Goal: Navigation & Orientation: Find specific page/section

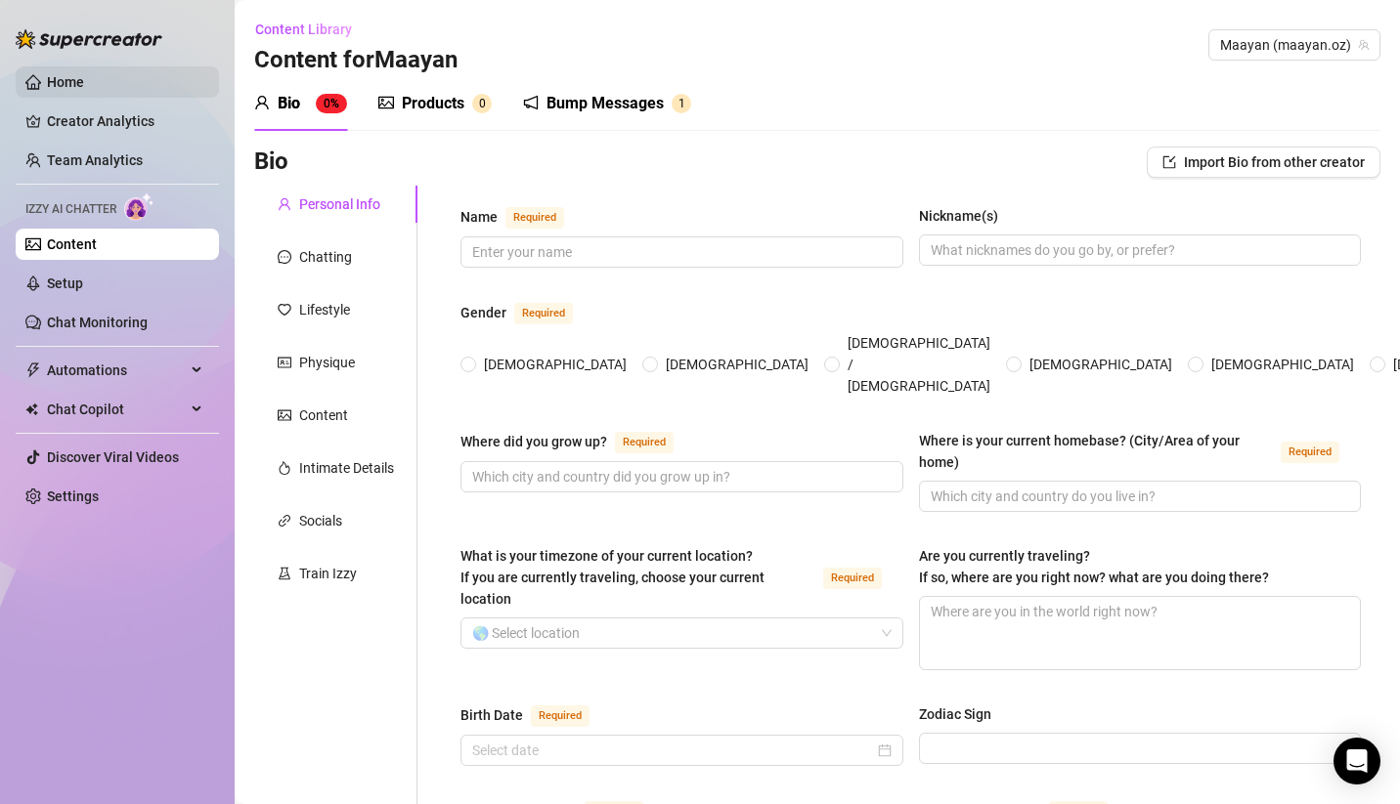
click at [74, 78] on link "Home" at bounding box center [65, 82] width 37 height 16
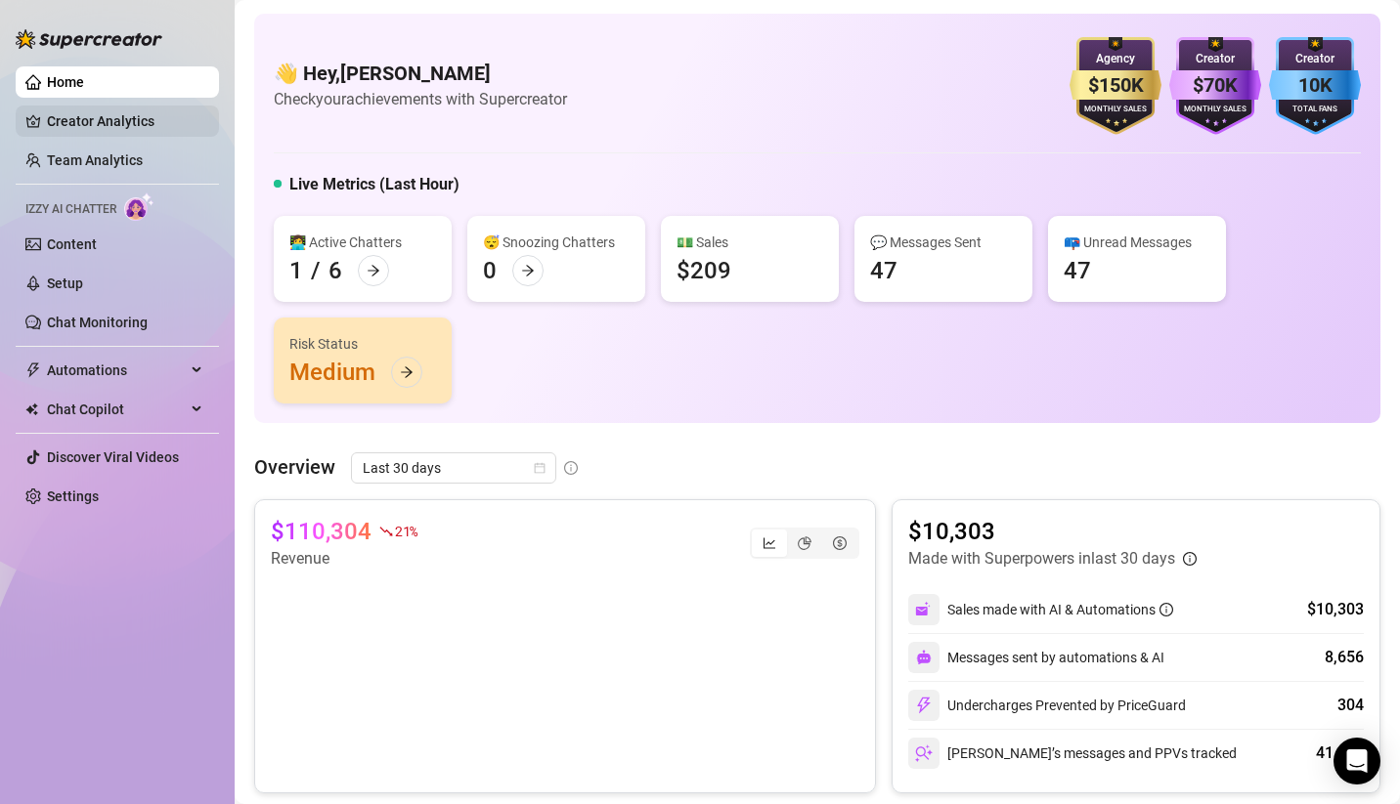
click at [92, 127] on link "Creator Analytics" at bounding box center [125, 121] width 156 height 31
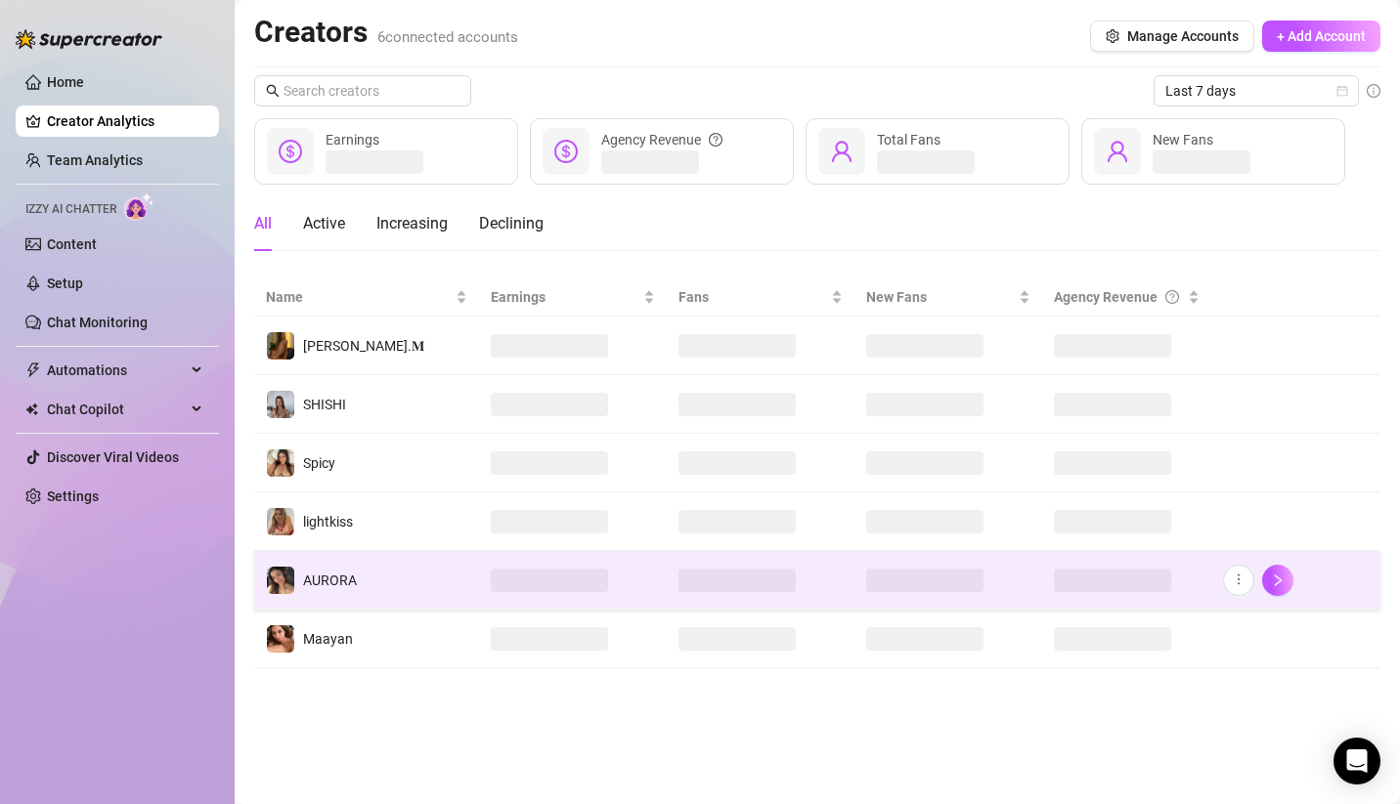
click at [344, 573] on span "AURORA" at bounding box center [330, 581] width 54 height 16
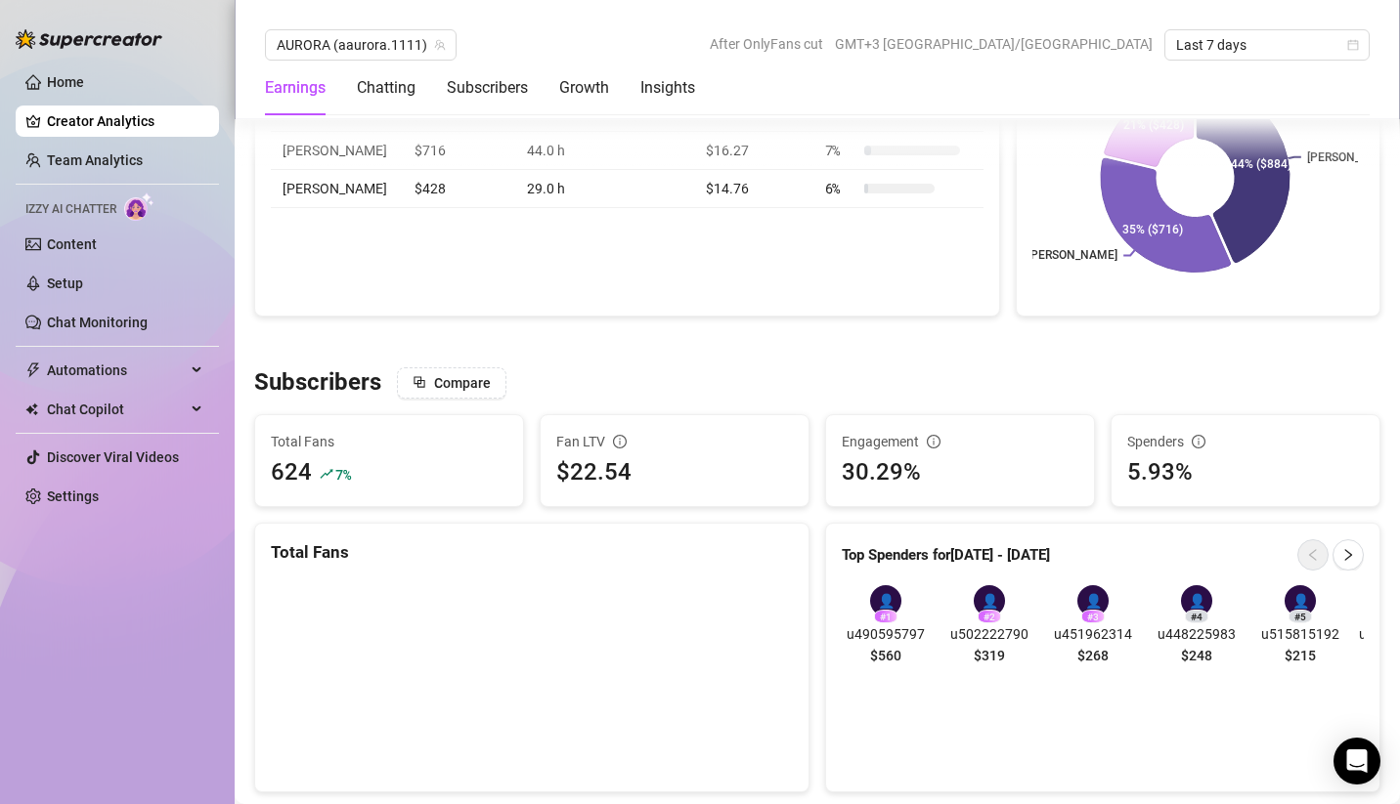
scroll to position [1173, 0]
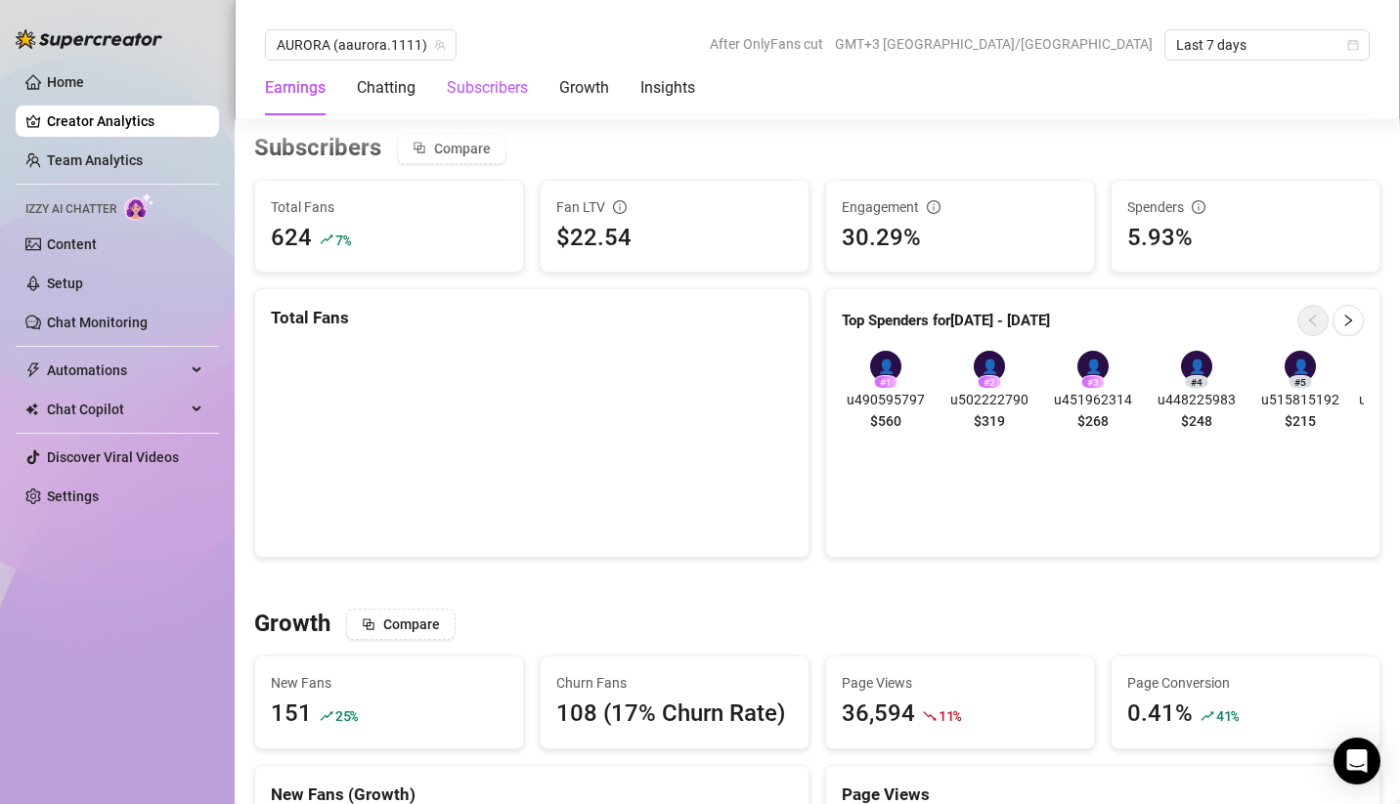
click at [479, 91] on div "Subscribers" at bounding box center [487, 87] width 81 height 23
click at [502, 91] on div "Subscribers" at bounding box center [487, 87] width 81 height 23
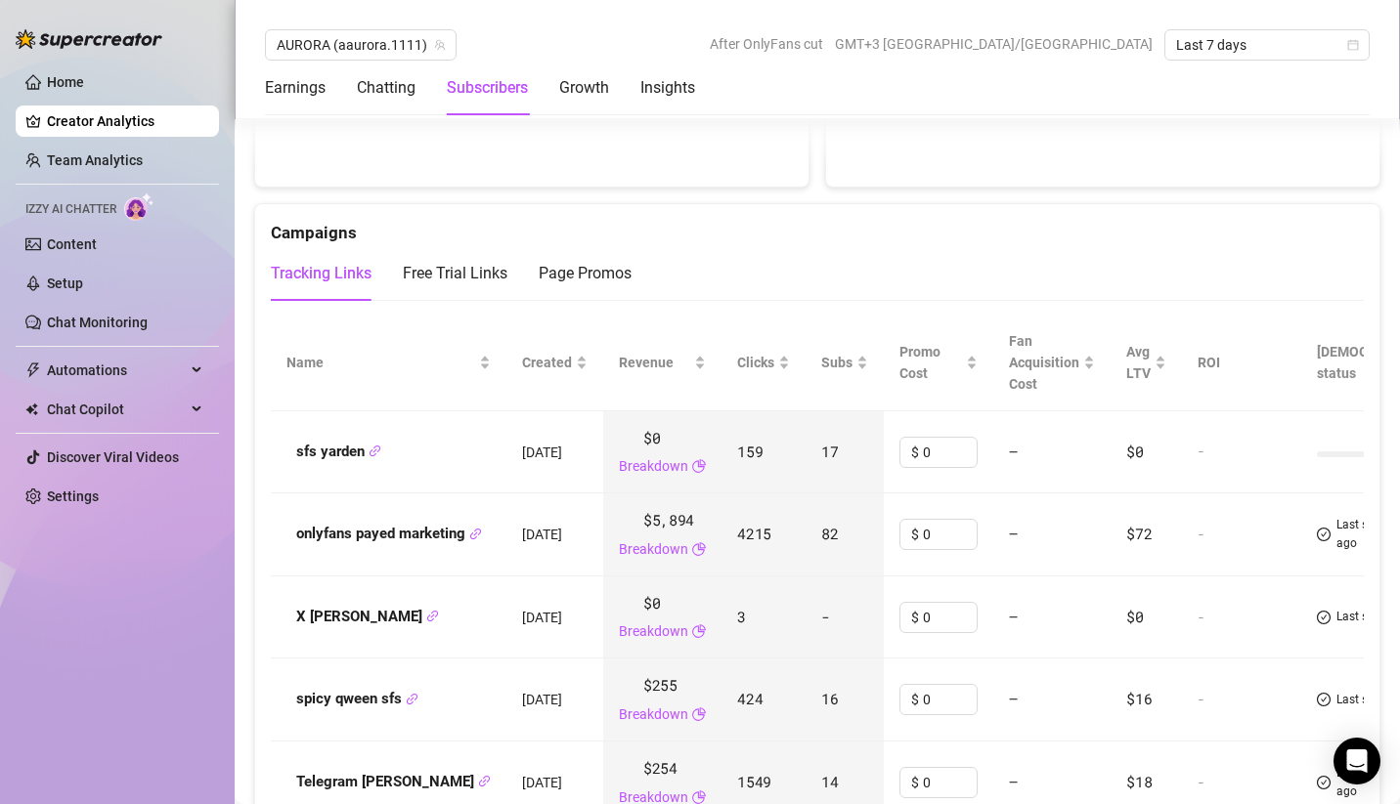
scroll to position [2112, 0]
